Goal: Information Seeking & Learning: Learn about a topic

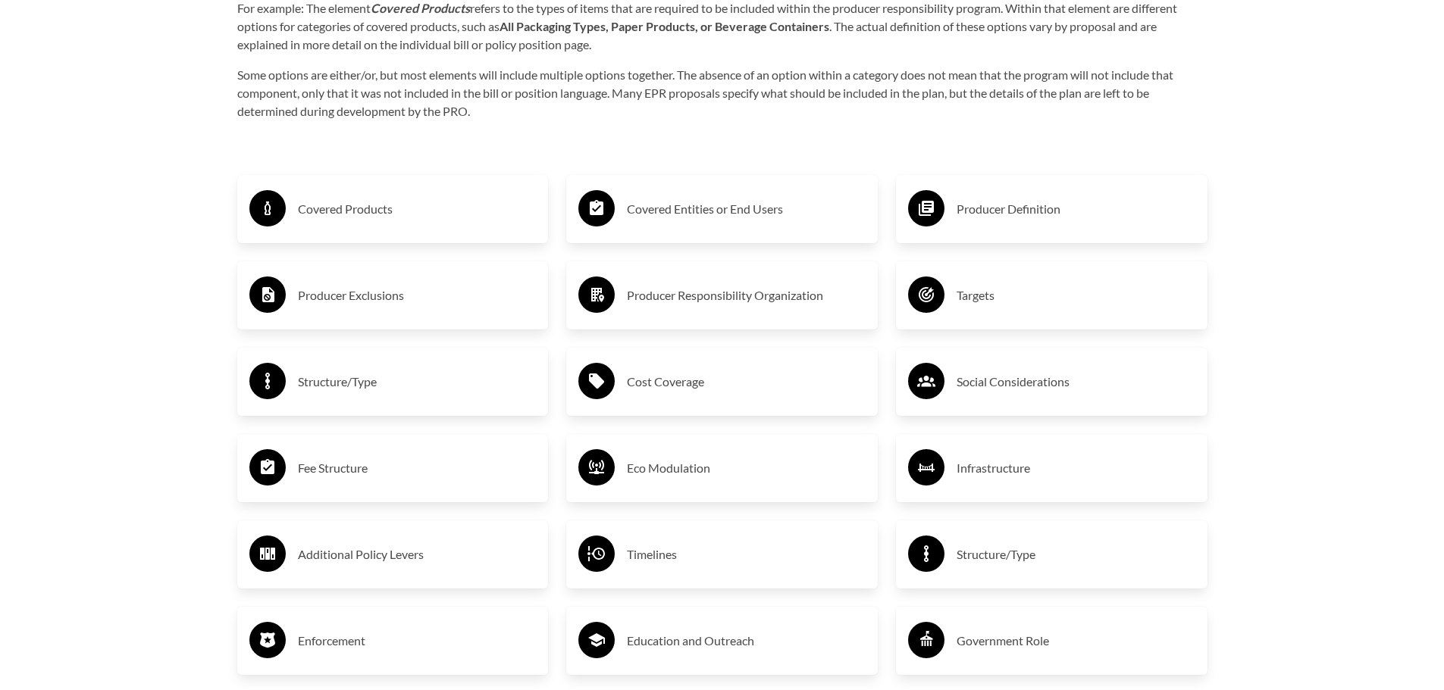
scroll to position [2425, 0]
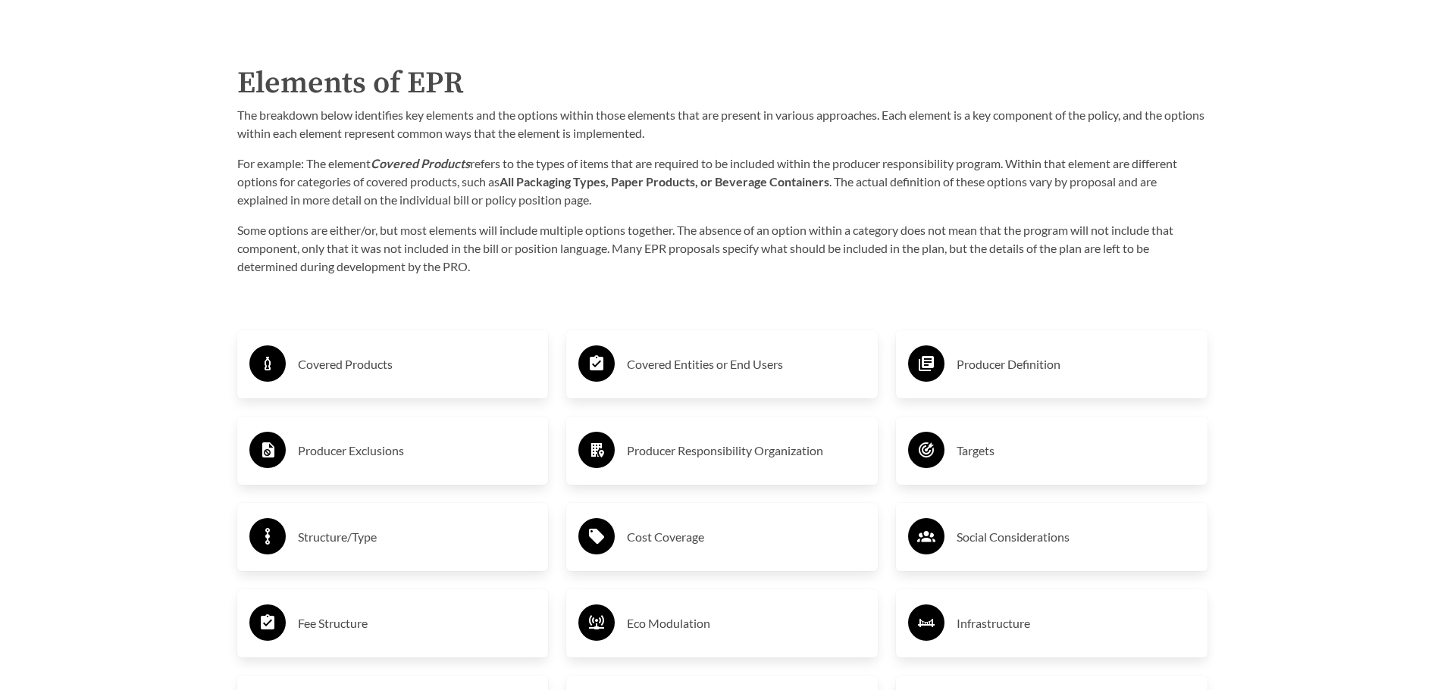
click at [352, 365] on h3 "Covered Products" at bounding box center [417, 364] width 239 height 24
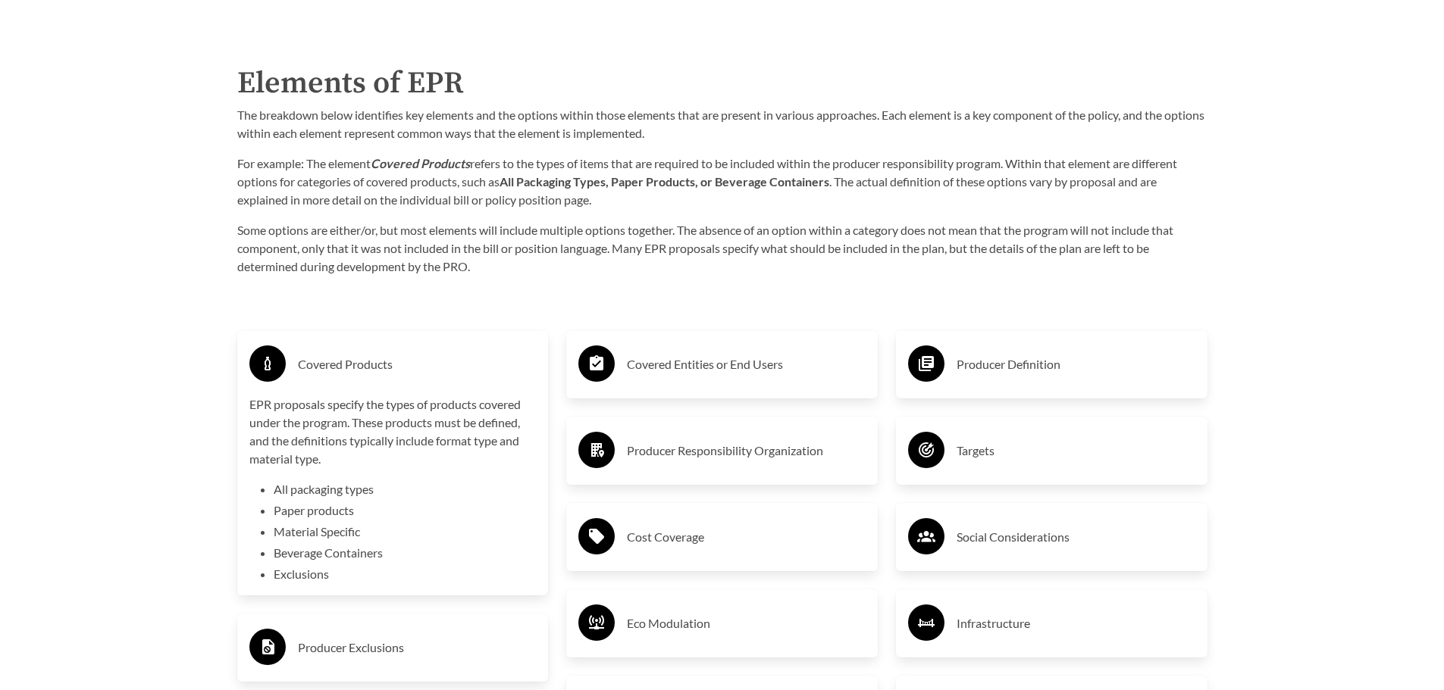
click at [328, 534] on li "Material Specific" at bounding box center [405, 532] width 263 height 18
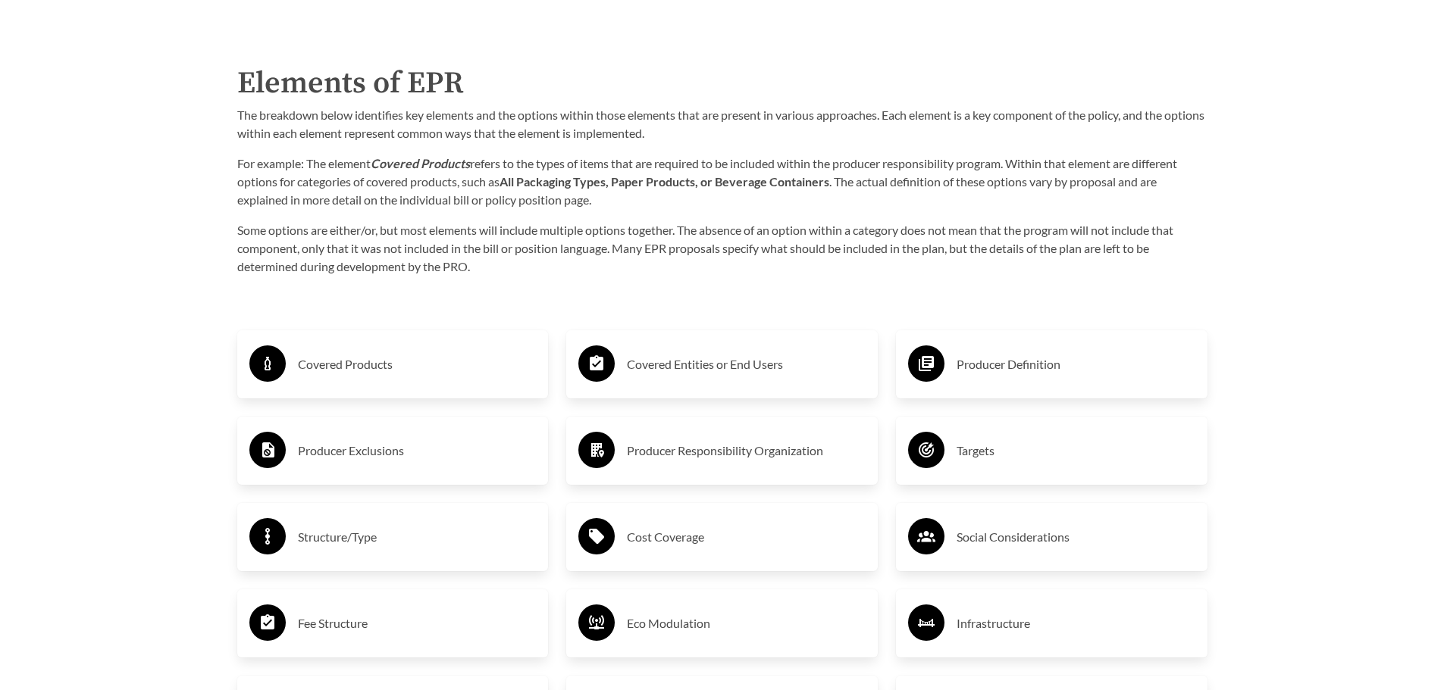
click at [362, 368] on h3 "Covered Products" at bounding box center [417, 364] width 239 height 24
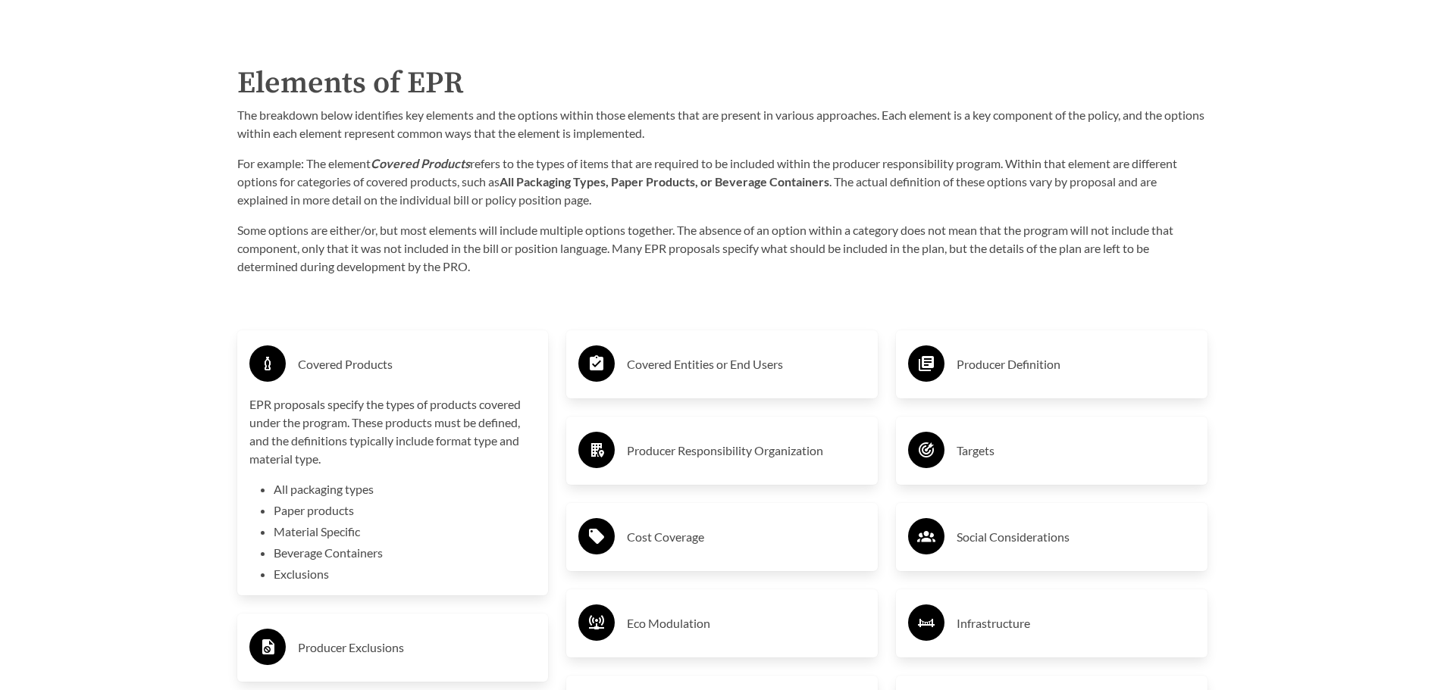
click at [334, 424] on p "EPR proposals specify the types of products covered under the program. These pr…" at bounding box center [392, 432] width 287 height 73
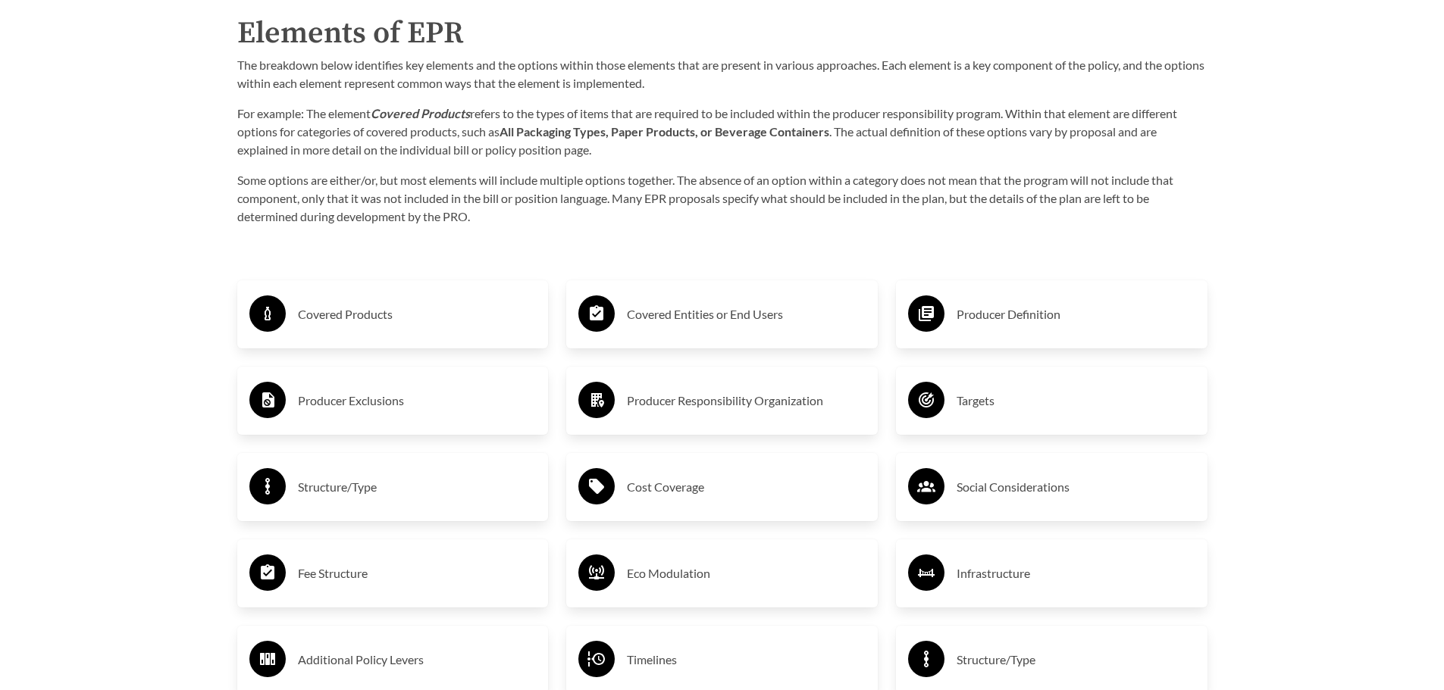
scroll to position [2501, 0]
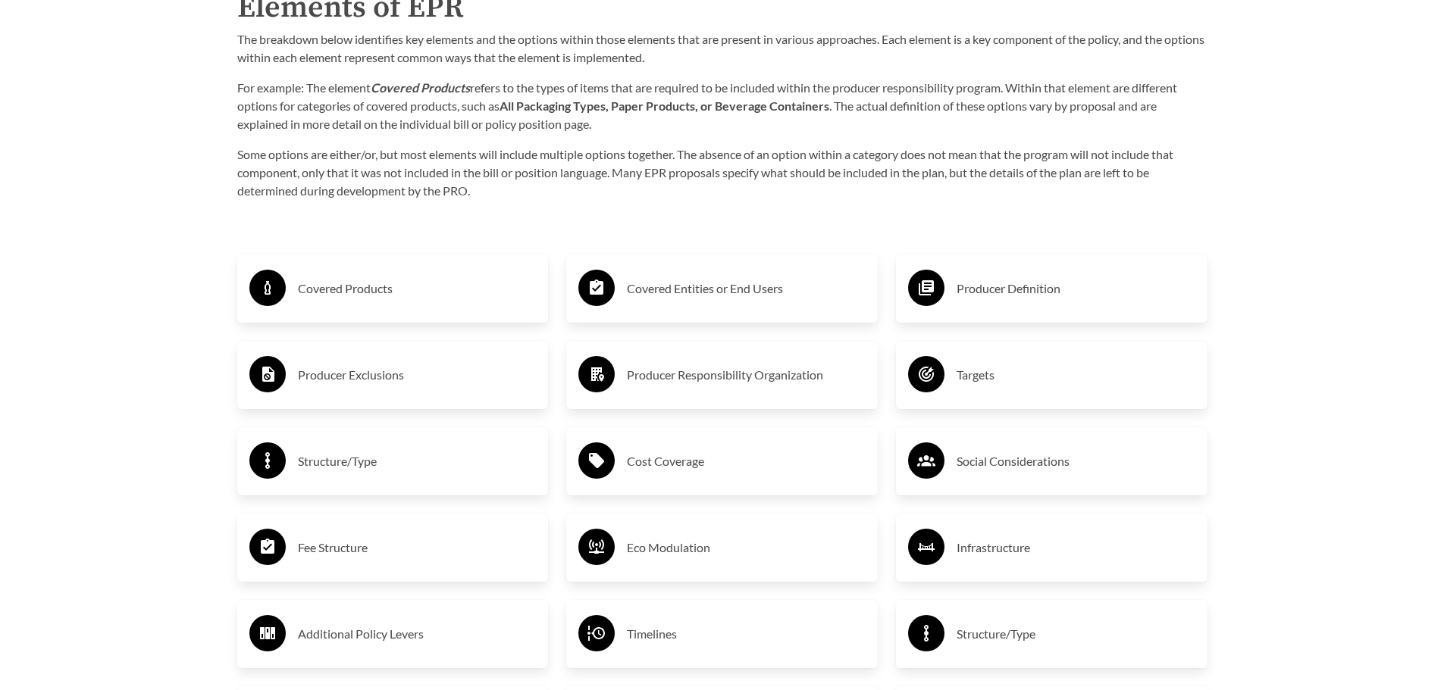
click at [364, 462] on h3 "Structure/Type" at bounding box center [417, 461] width 239 height 24
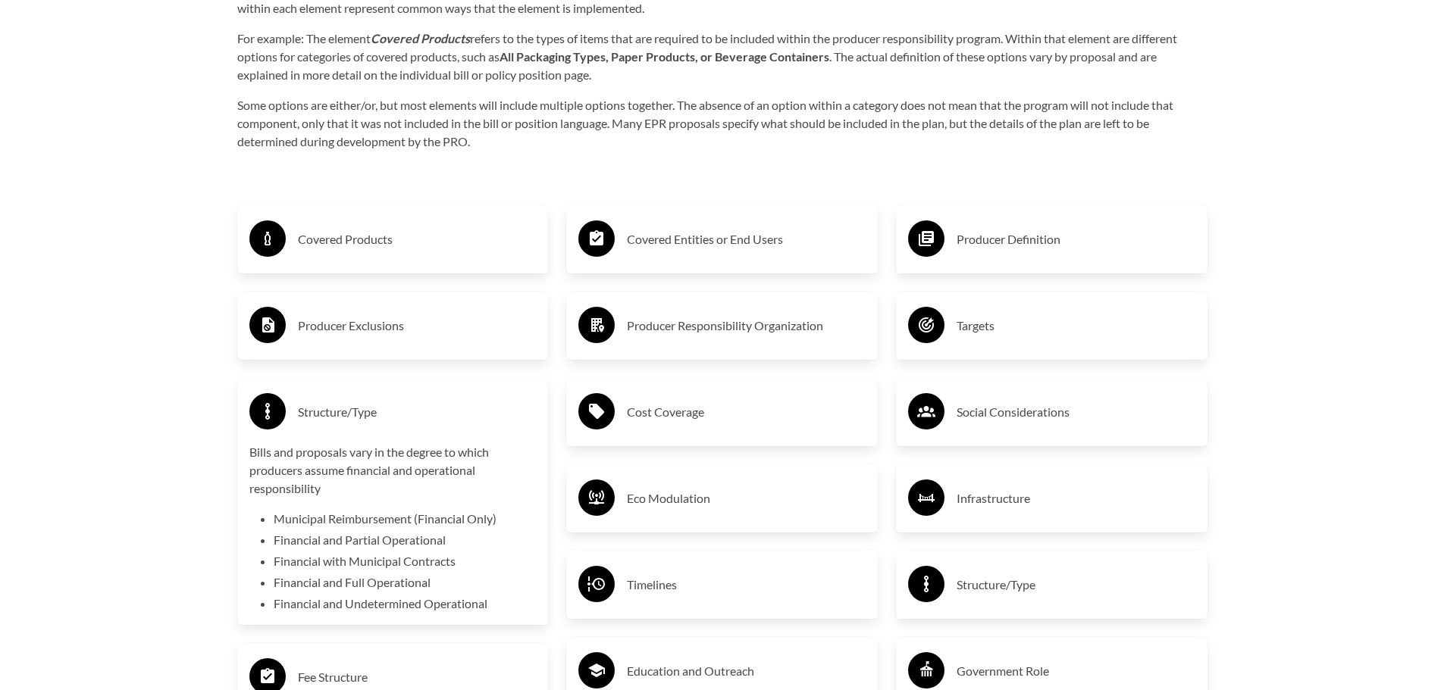
scroll to position [2577, 0]
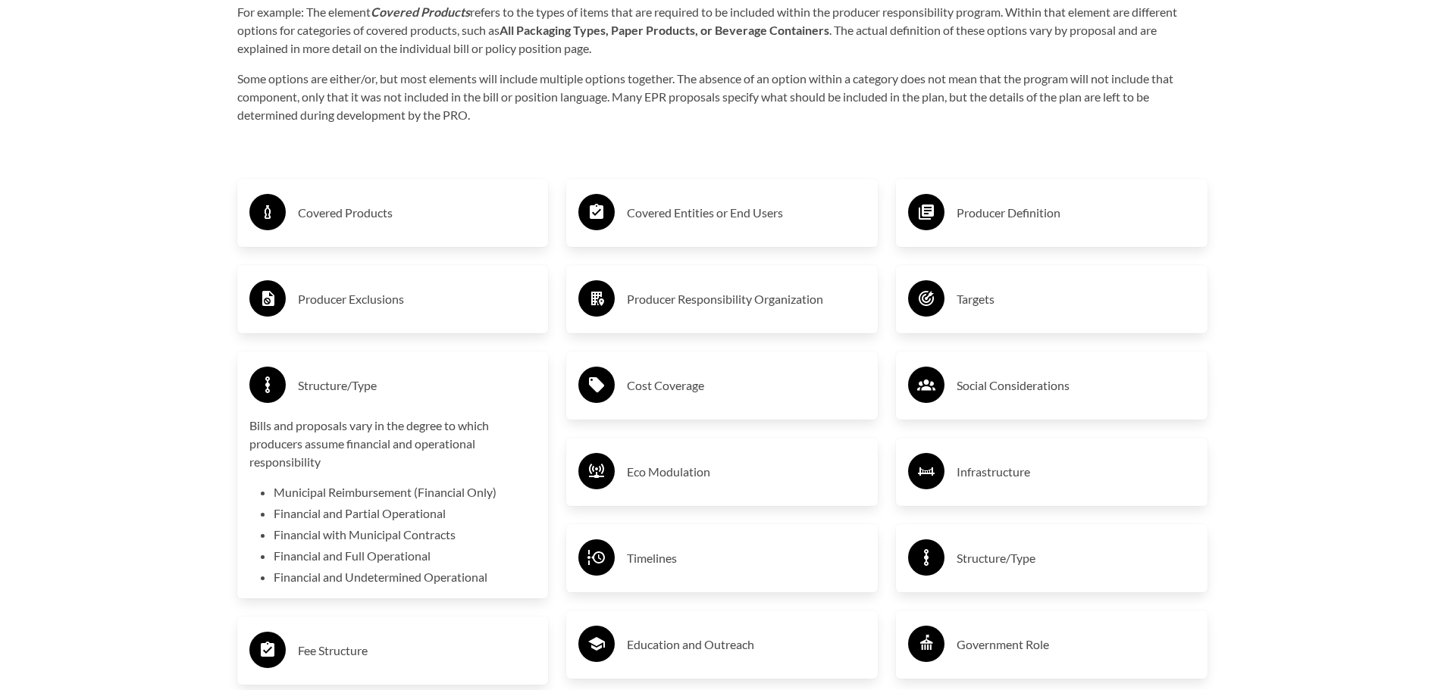
click at [381, 346] on div "Covered Products Producer Exclusions Structure/Type Bills and proposals vary in…" at bounding box center [393, 562] width 330 height 820
click at [375, 360] on div "Structure/Type Bills and proposals vary in the degree to which producers assume…" at bounding box center [392, 475] width 311 height 247
click at [370, 374] on div "Structure/Type" at bounding box center [392, 386] width 287 height 44
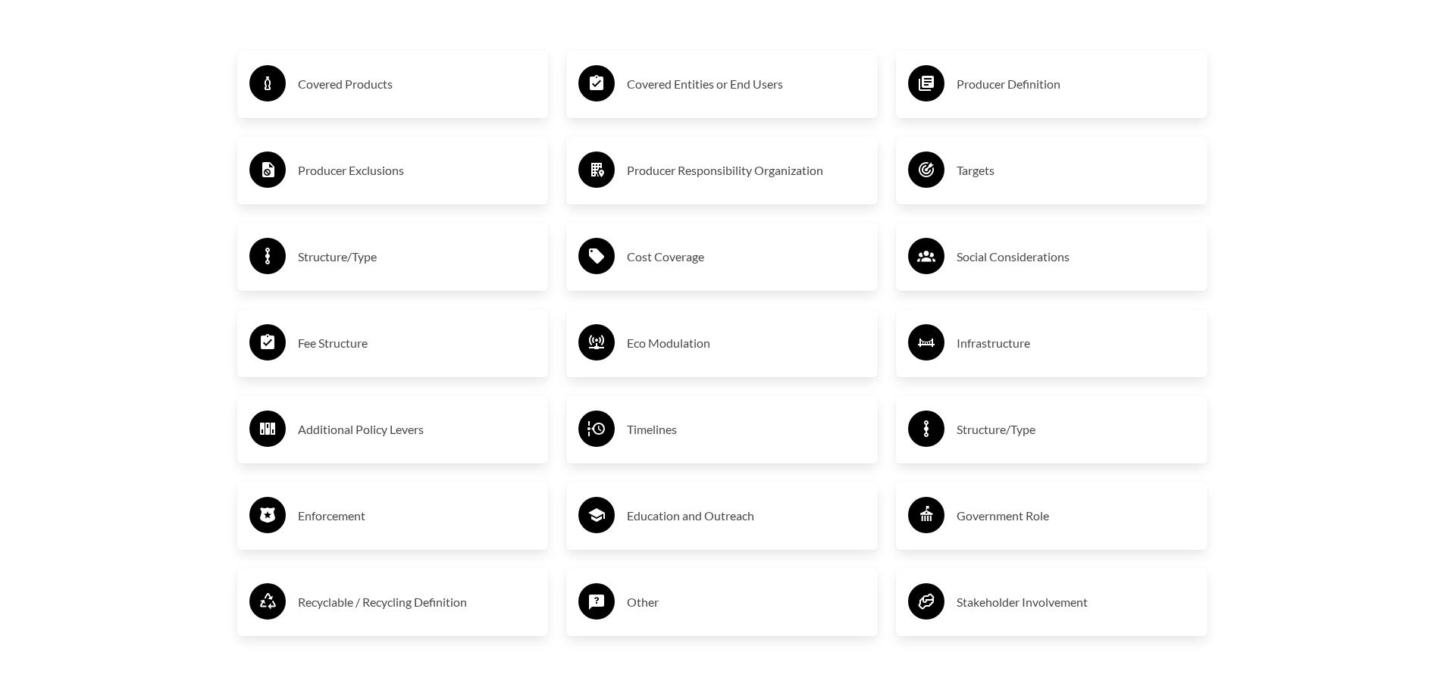
scroll to position [2728, 0]
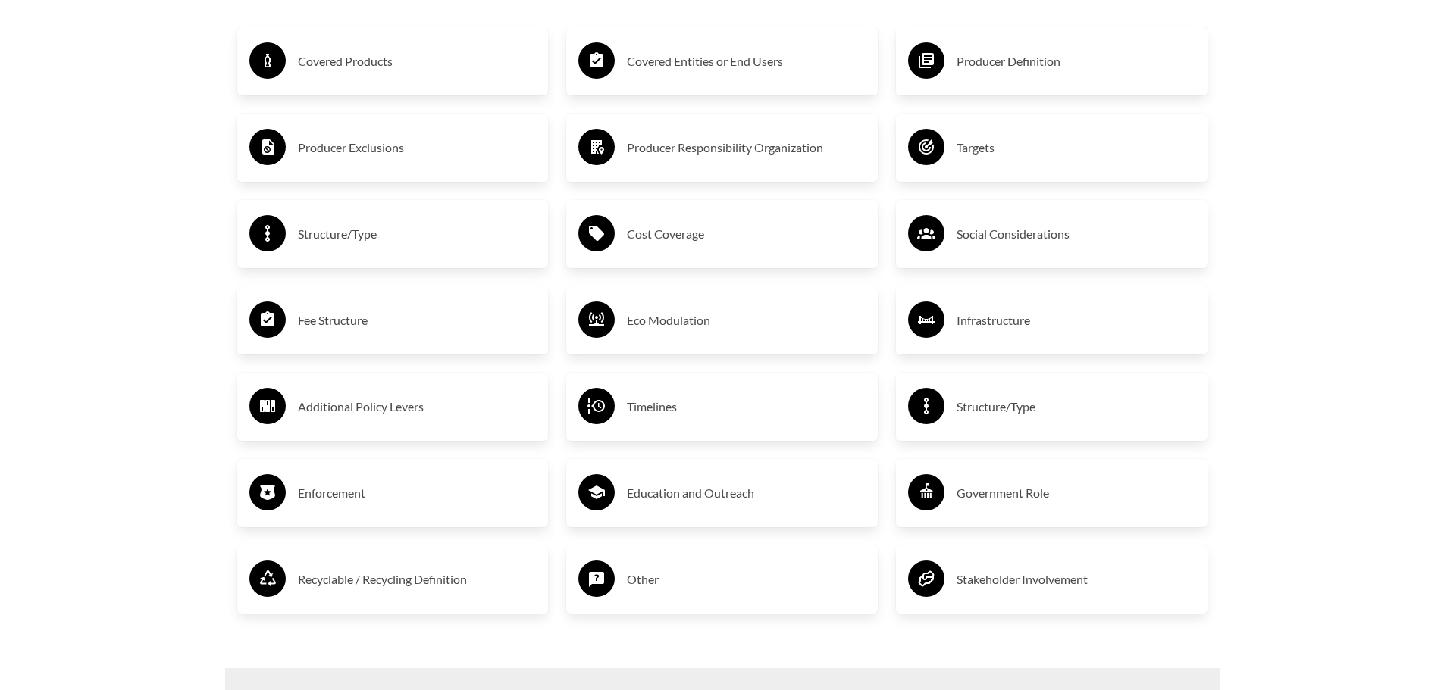
click at [409, 576] on h3 "Recyclable / Recycling Definition" at bounding box center [417, 580] width 239 height 24
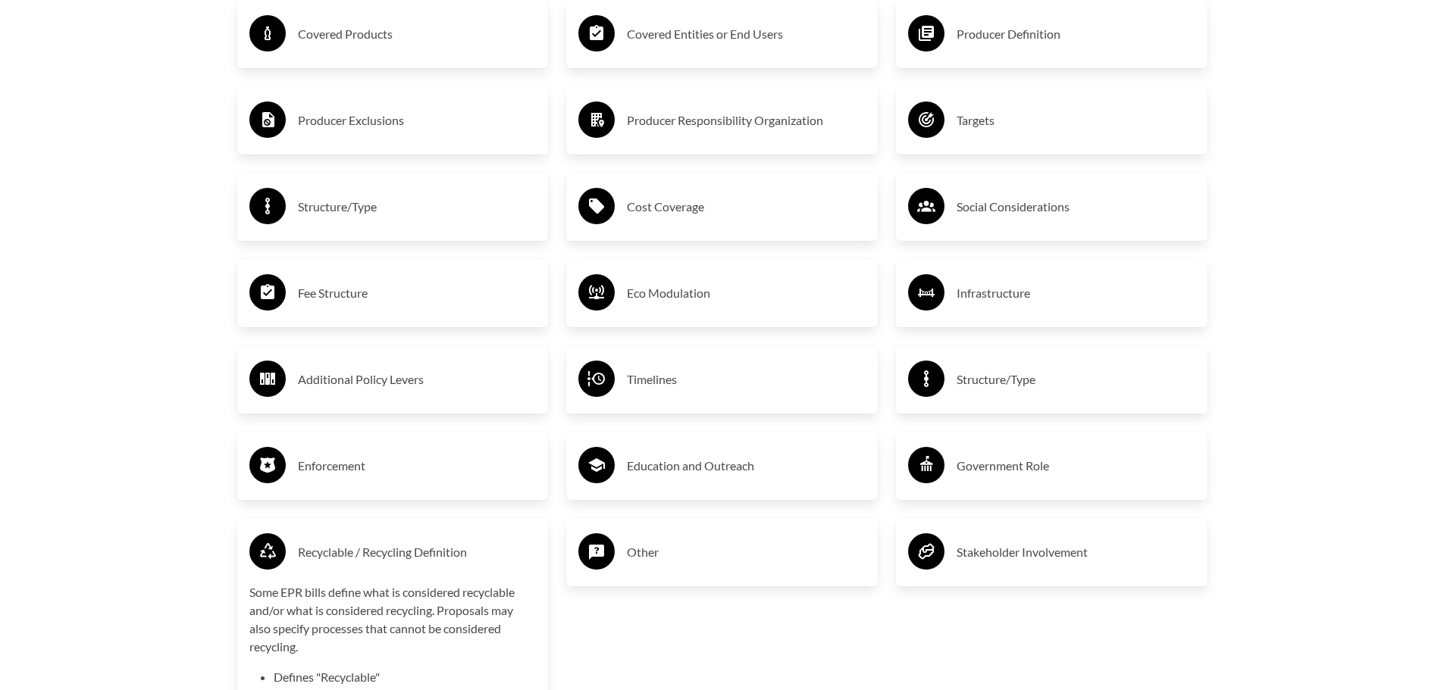
scroll to position [2501, 0]
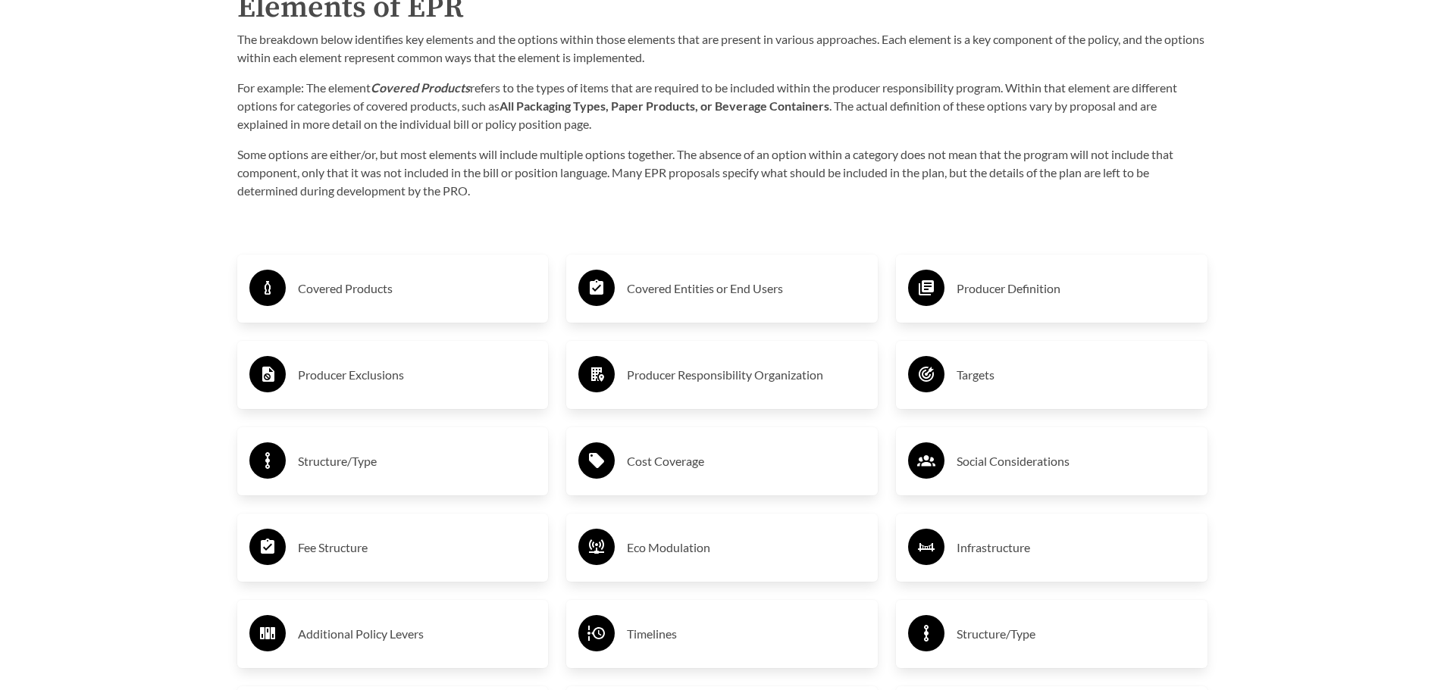
click at [678, 280] on h3 "Covered Entities or End Users" at bounding box center [746, 289] width 239 height 24
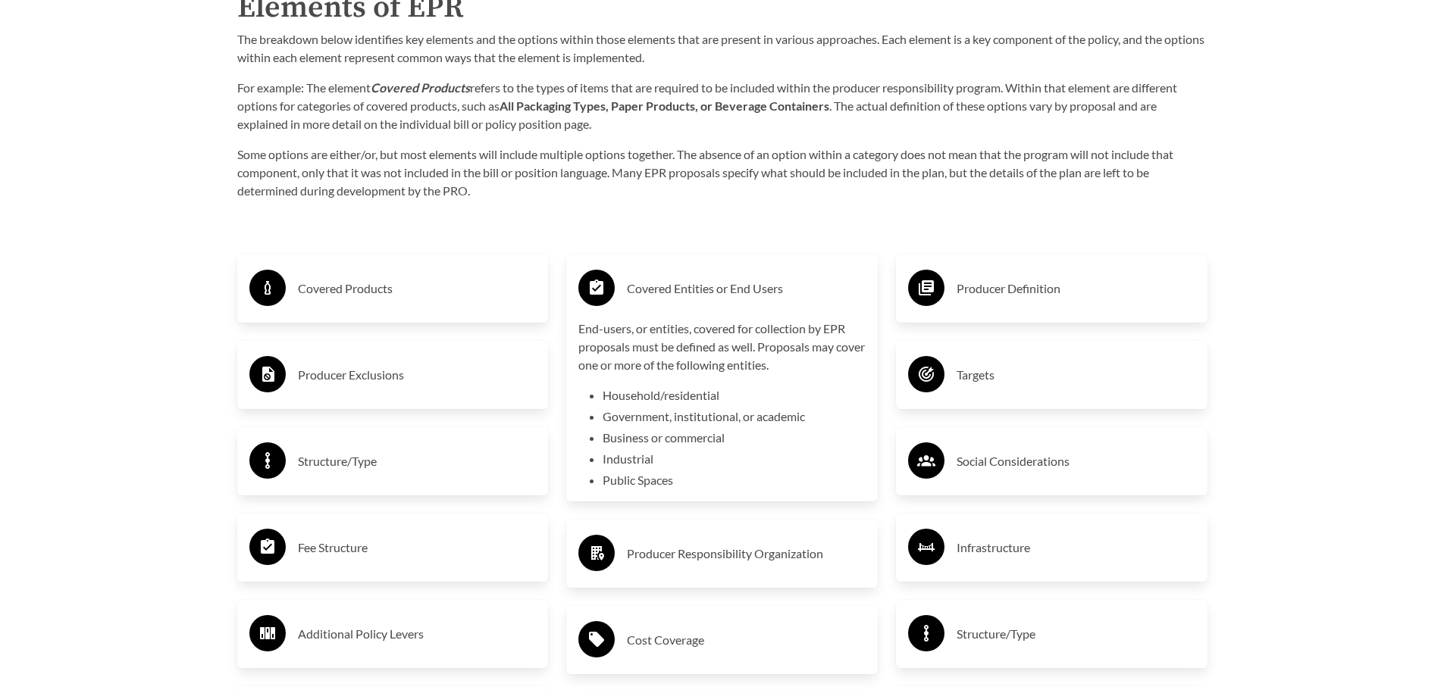
click at [678, 282] on h3 "Covered Entities or End Users" at bounding box center [746, 289] width 239 height 24
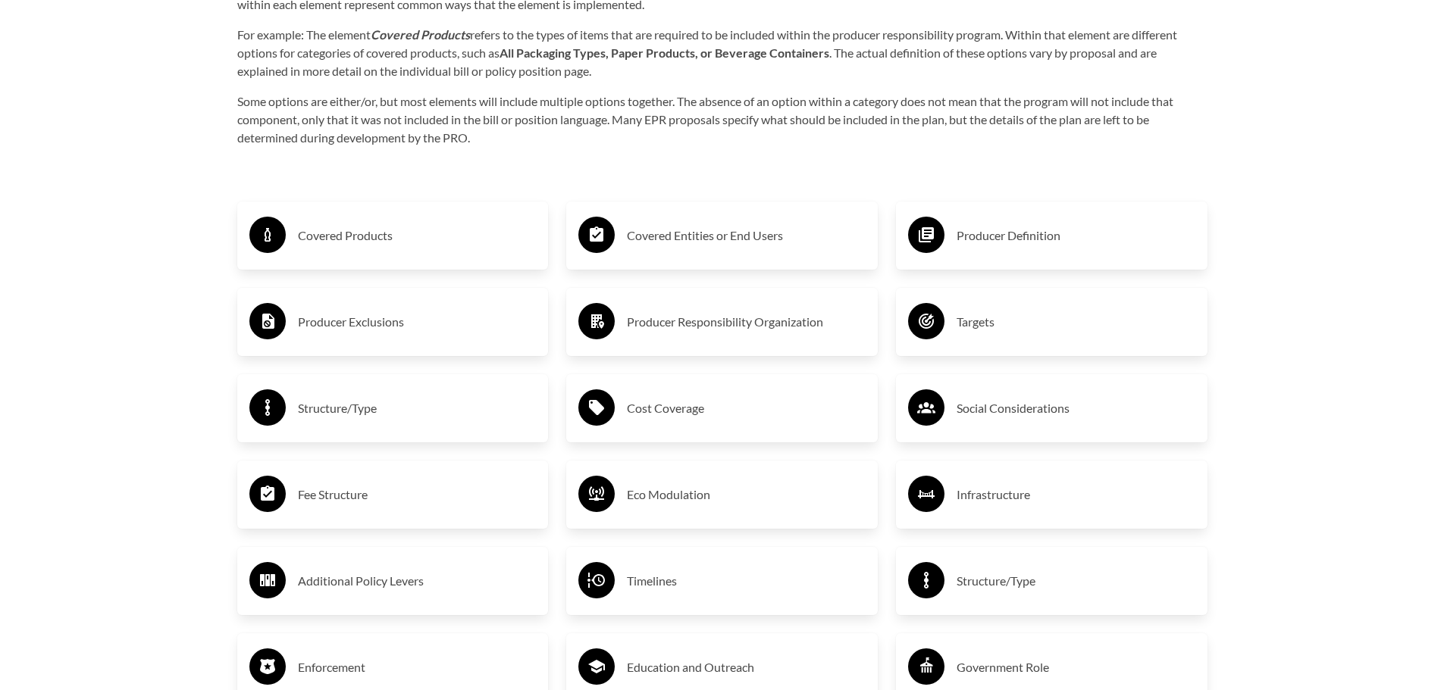
scroll to position [2577, 0]
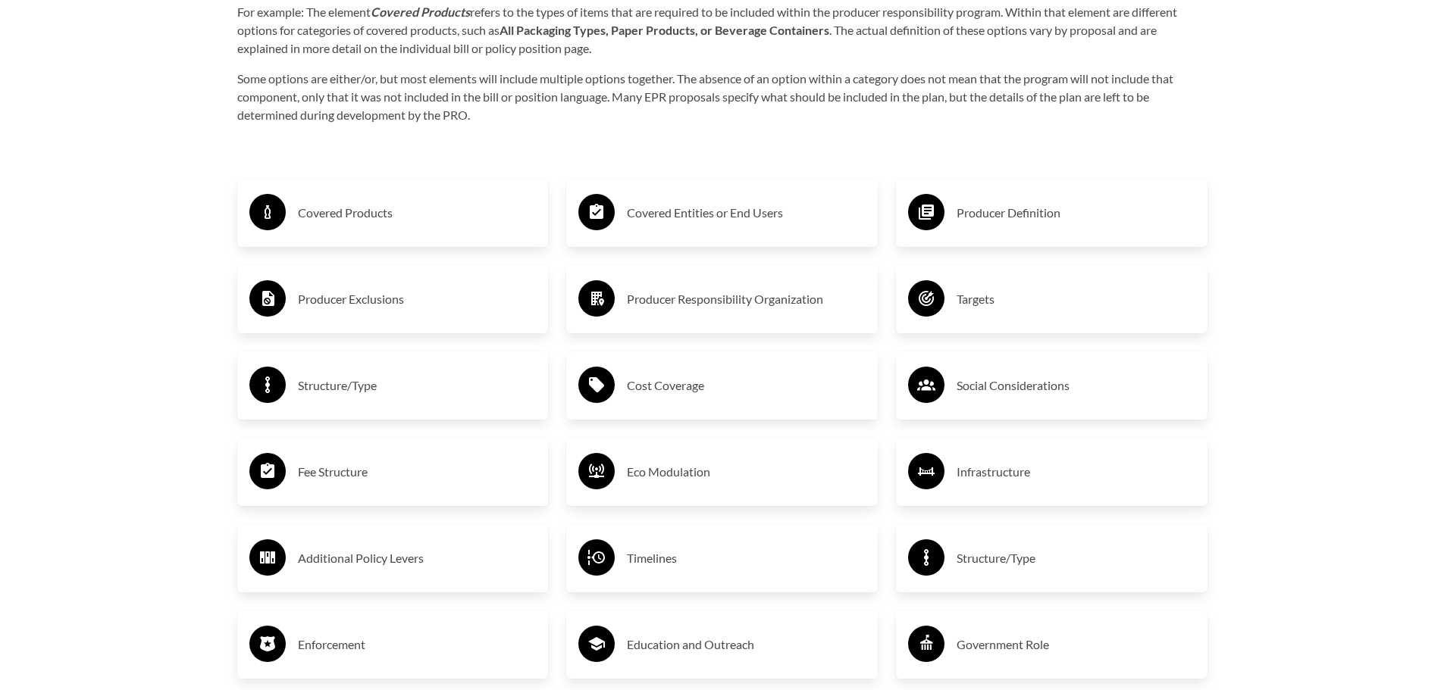
click at [693, 307] on h3 "Producer Responsibility Organization" at bounding box center [746, 299] width 239 height 24
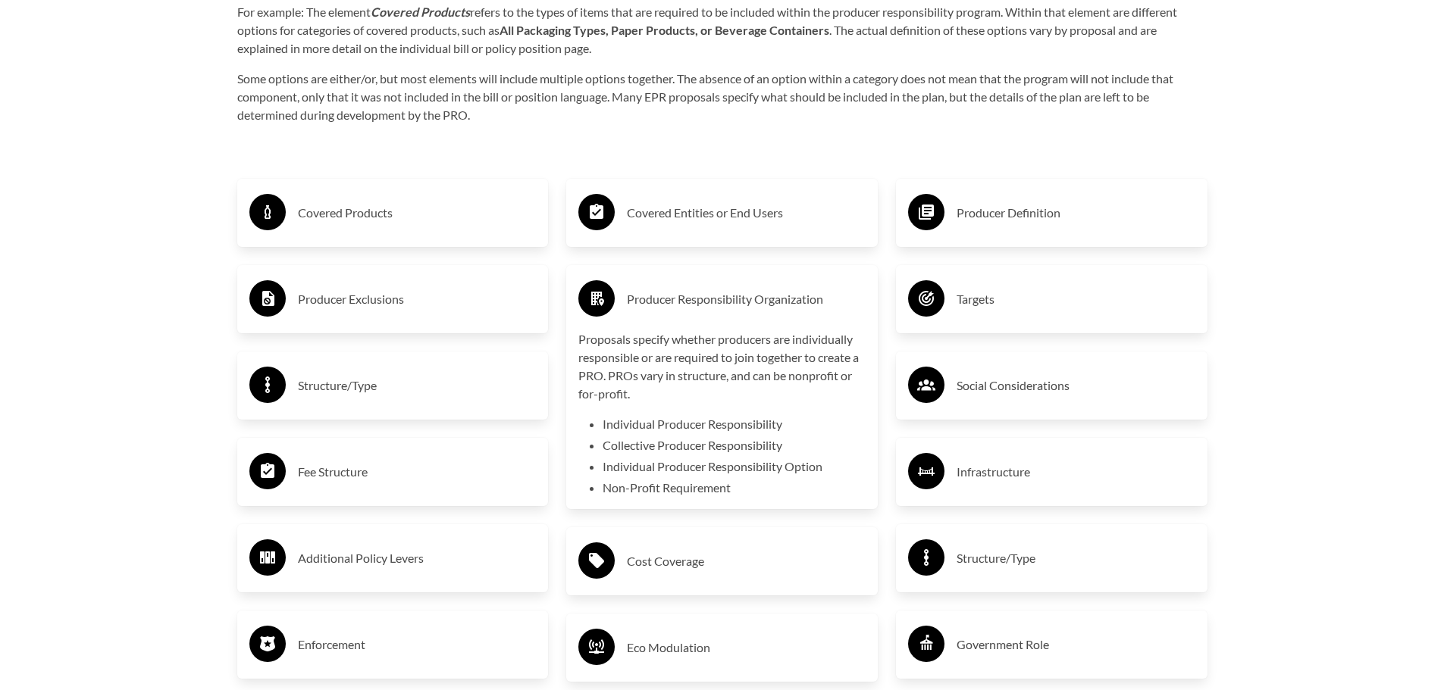
click at [693, 307] on h3 "Producer Responsibility Organization" at bounding box center [746, 299] width 239 height 24
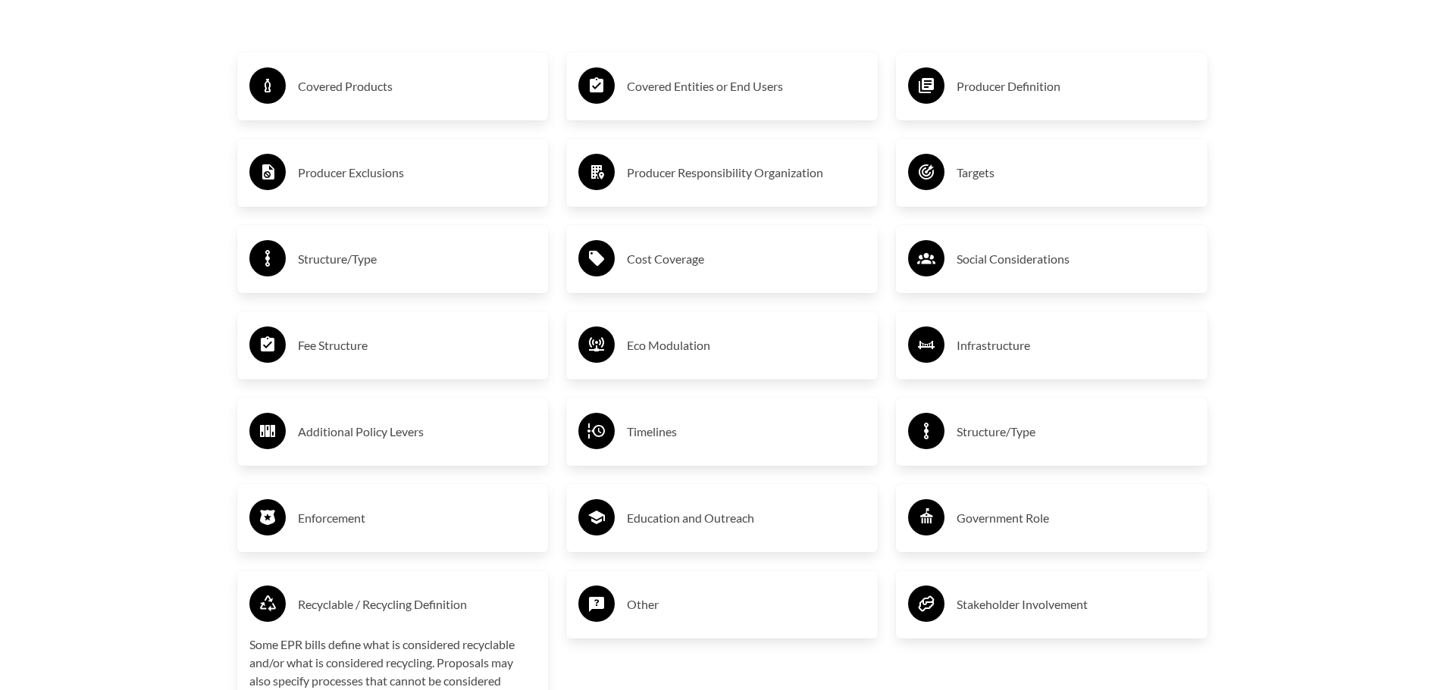
scroll to position [2728, 0]
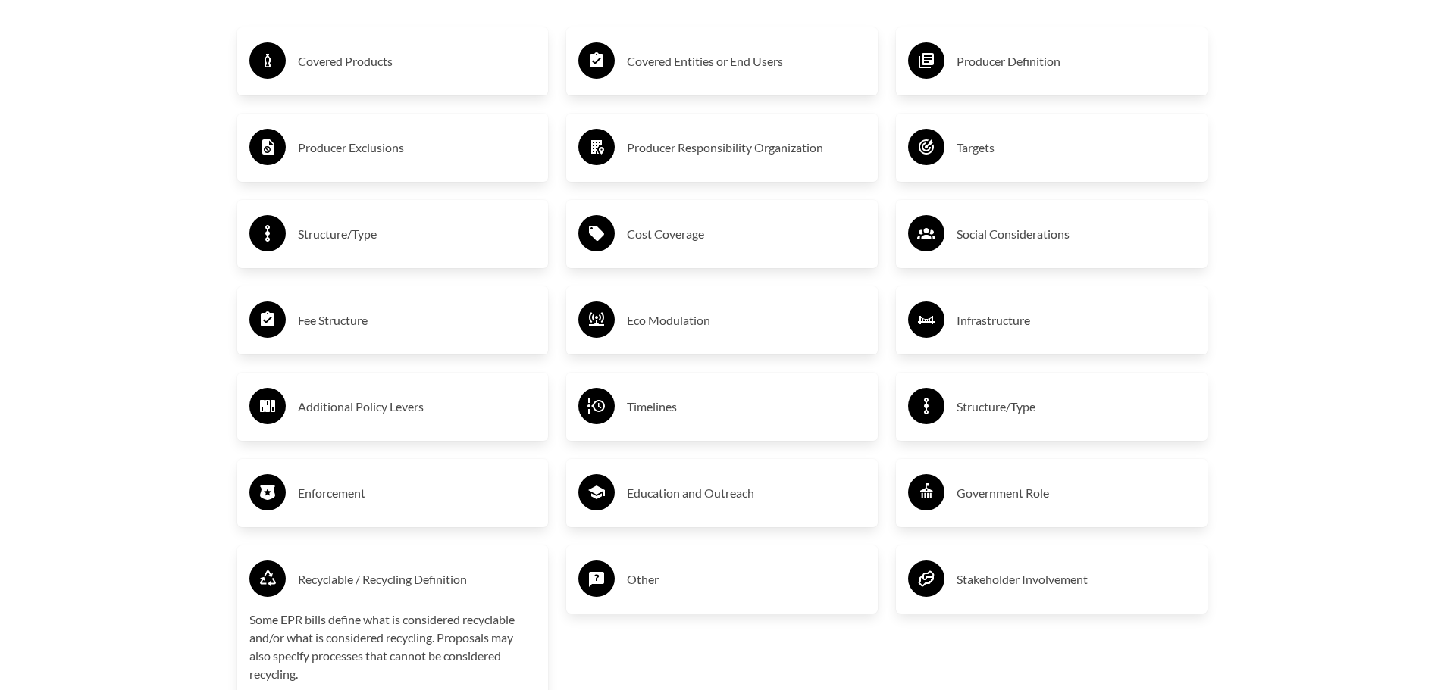
click at [970, 398] on h3 "Structure/Type" at bounding box center [1075, 407] width 239 height 24
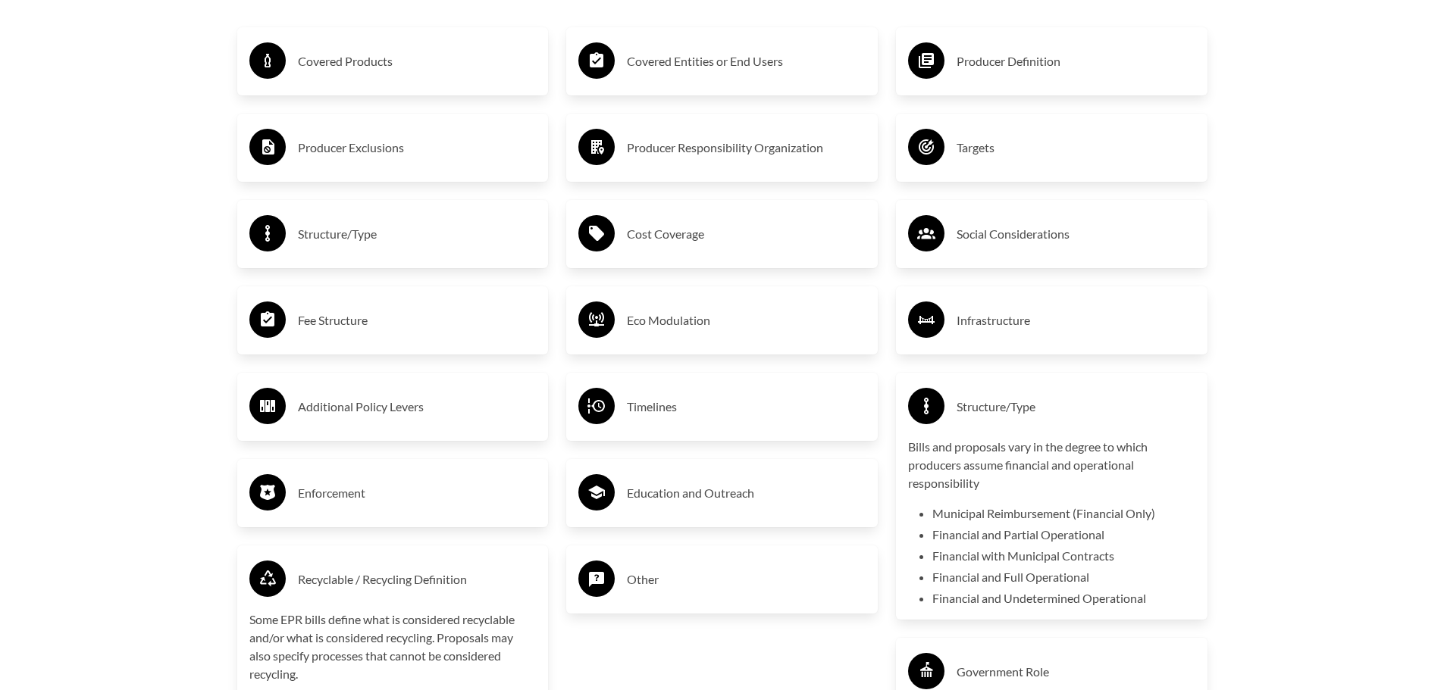
click at [971, 398] on h3 "Structure/Type" at bounding box center [1075, 407] width 239 height 24
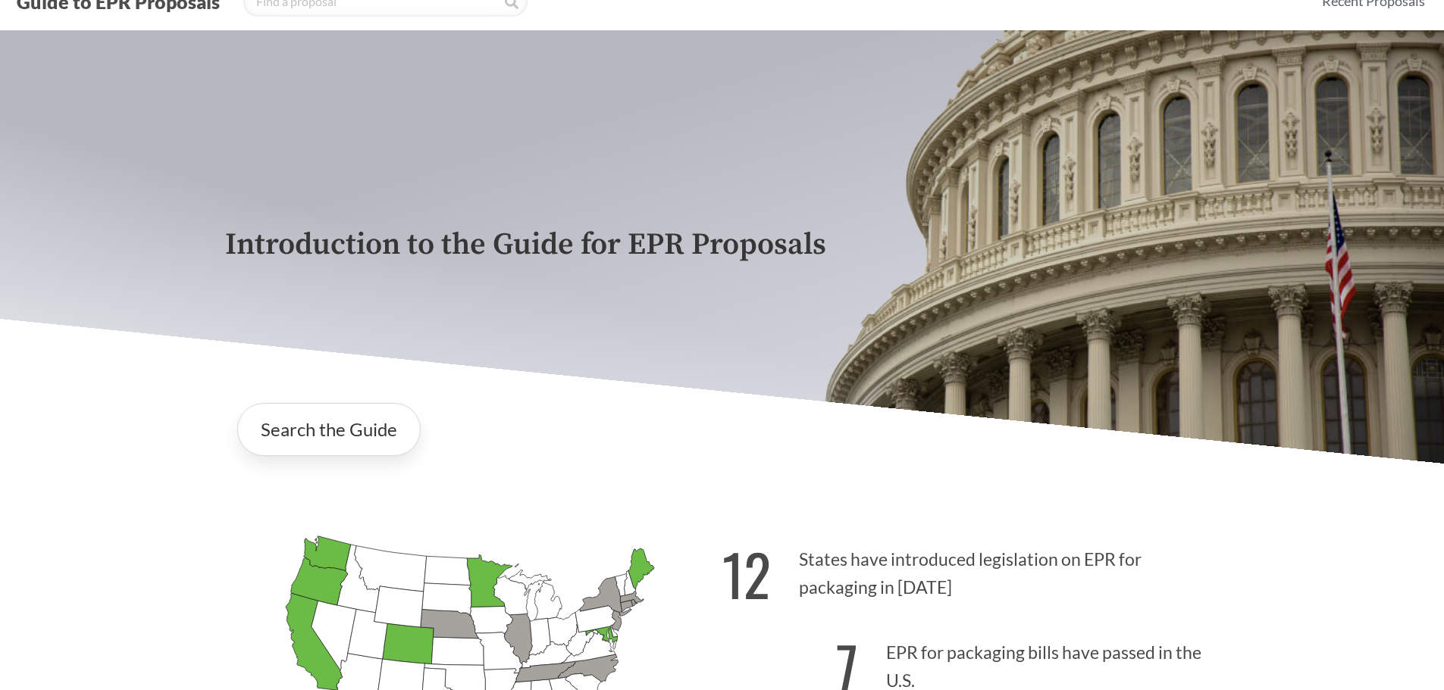
scroll to position [0, 0]
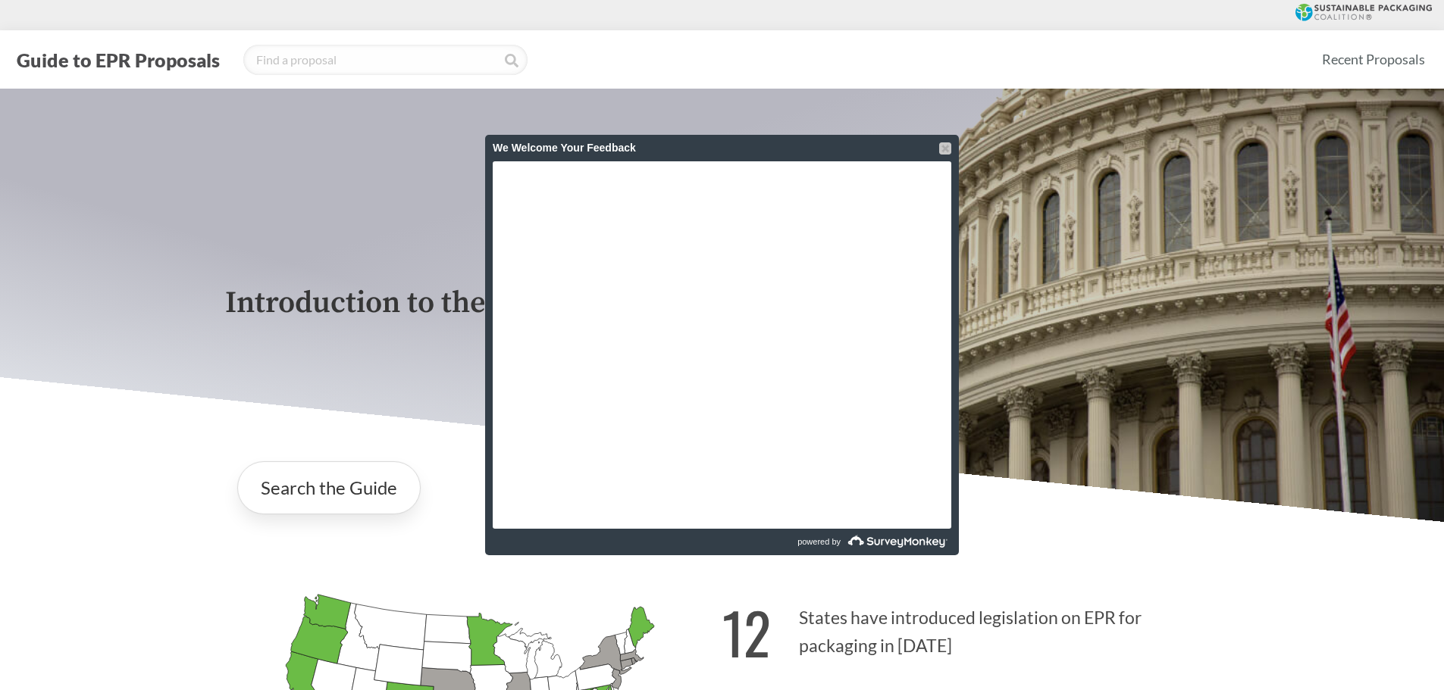
click at [949, 147] on div at bounding box center [945, 148] width 12 height 12
